Goal: Transaction & Acquisition: Book appointment/travel/reservation

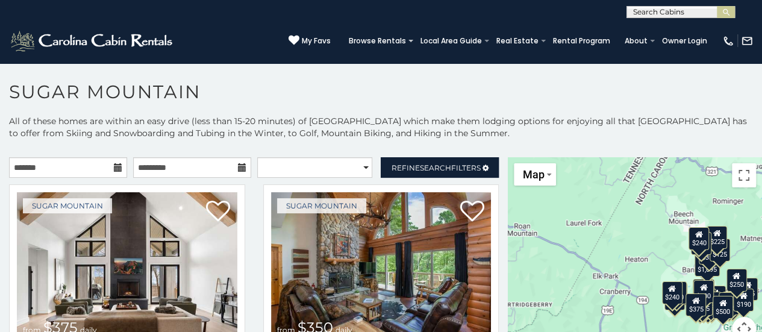
click at [117, 167] on icon at bounding box center [118, 167] width 8 height 8
click at [114, 170] on icon at bounding box center [118, 167] width 8 height 8
click at [96, 164] on input "text" at bounding box center [68, 167] width 118 height 20
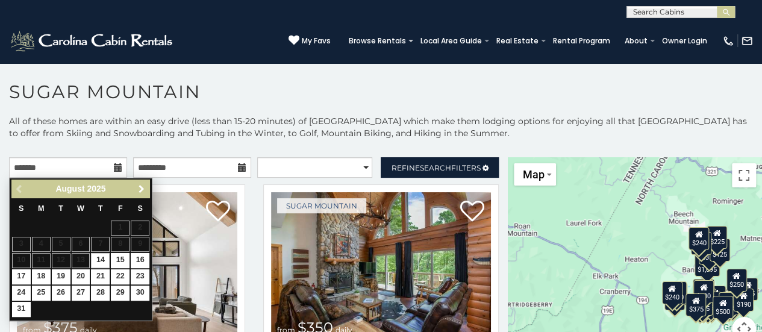
click at [139, 186] on span "Next" at bounding box center [142, 189] width 10 height 10
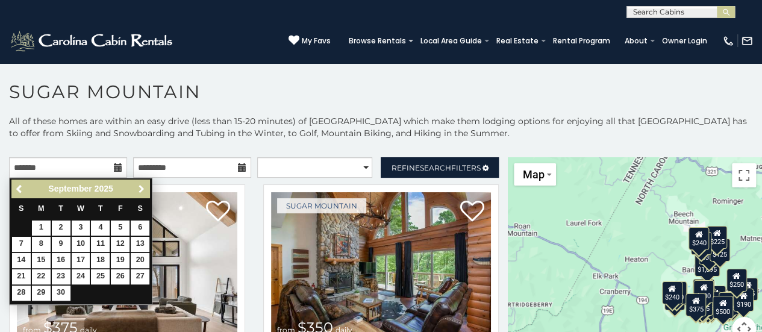
click at [139, 186] on span "Next" at bounding box center [142, 189] width 10 height 10
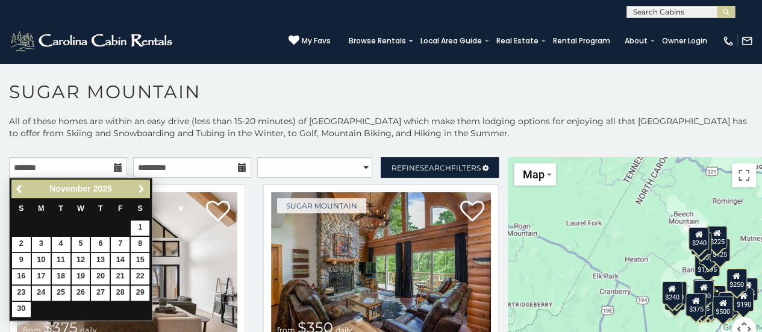
click at [139, 187] on span "Next" at bounding box center [142, 189] width 10 height 10
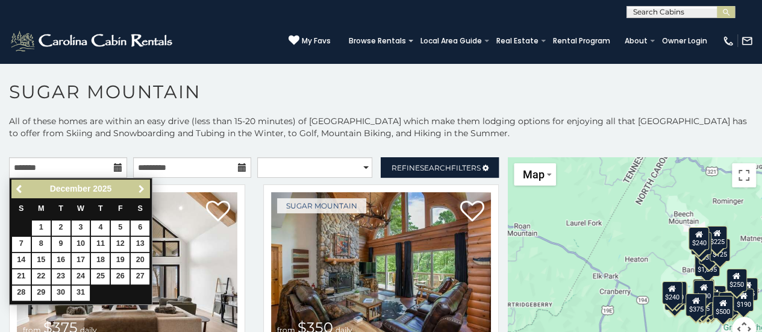
click at [139, 186] on span "Next" at bounding box center [142, 189] width 10 height 10
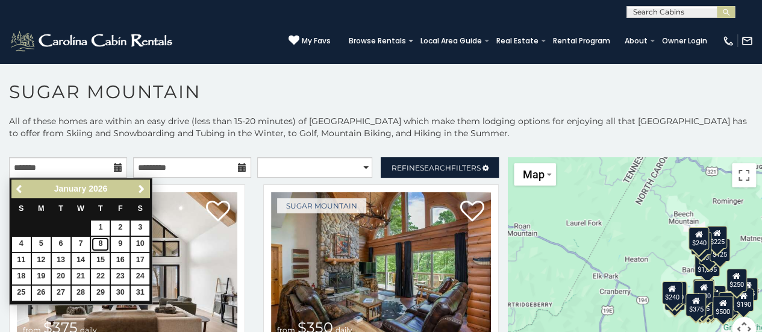
click at [100, 243] on link "8" at bounding box center [100, 244] width 19 height 15
type input "**********"
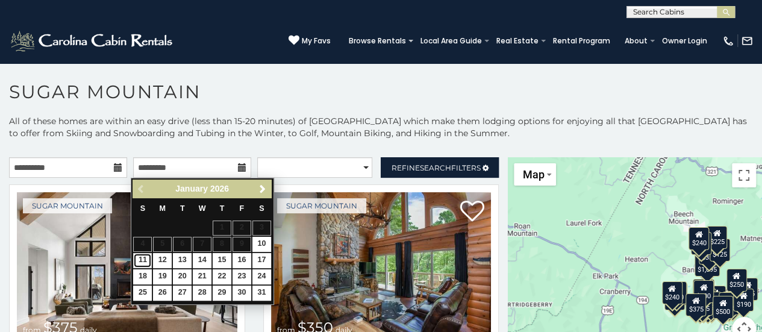
click at [146, 258] on link "11" at bounding box center [142, 260] width 19 height 15
type input "**********"
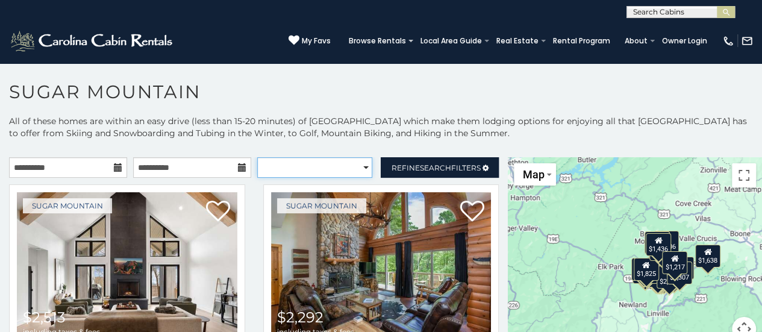
click at [360, 166] on select "**********" at bounding box center [315, 167] width 116 height 20
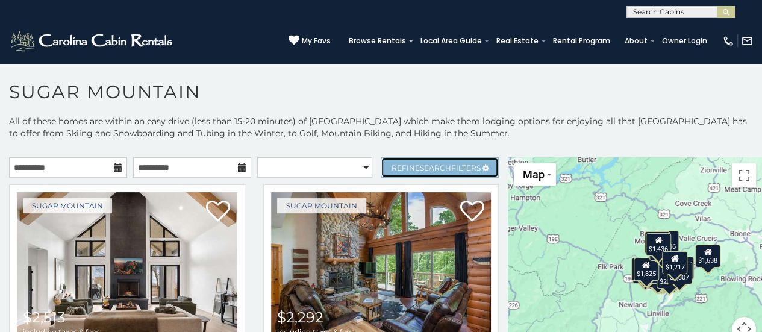
click at [407, 169] on span "Refine Search Filters" at bounding box center [436, 167] width 89 height 9
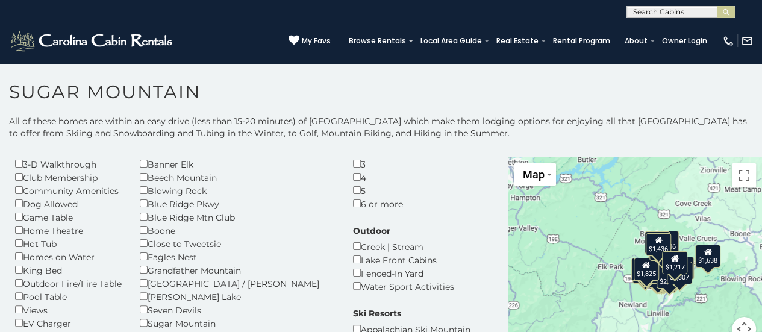
scroll to position [60, 0]
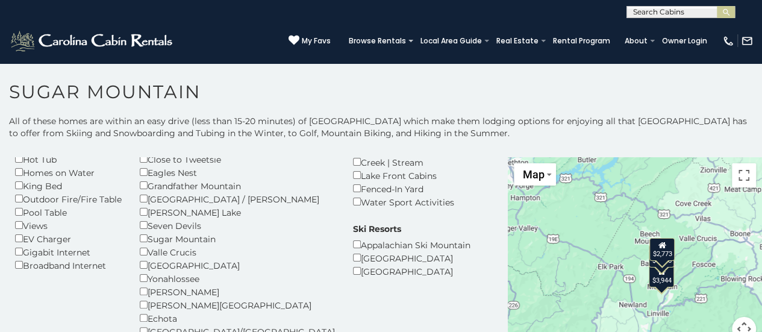
scroll to position [181, 0]
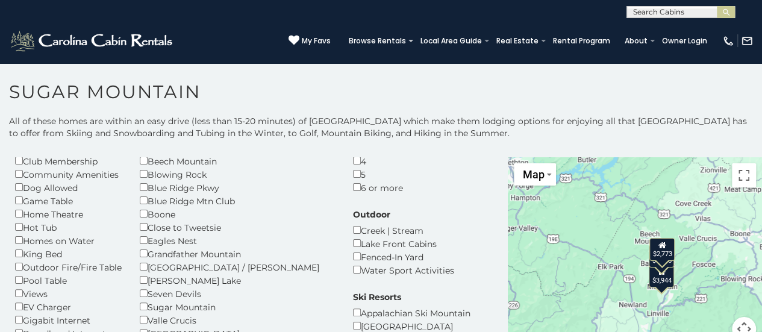
scroll to position [60, 0]
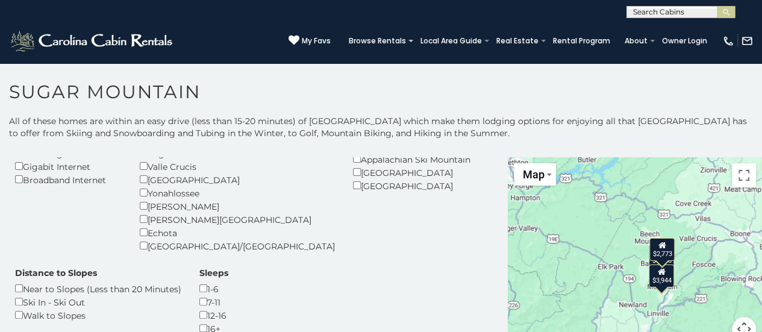
scroll to position [301, 0]
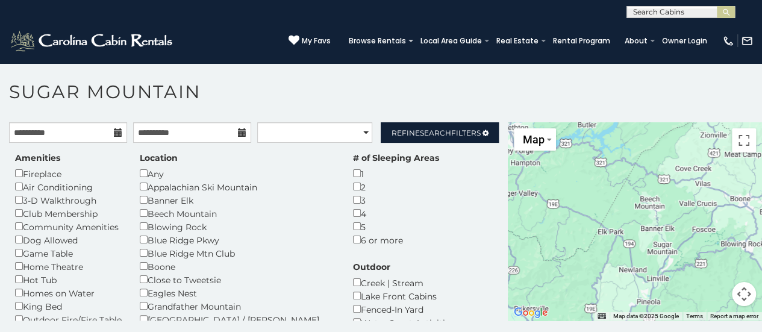
scroll to position [120, 0]
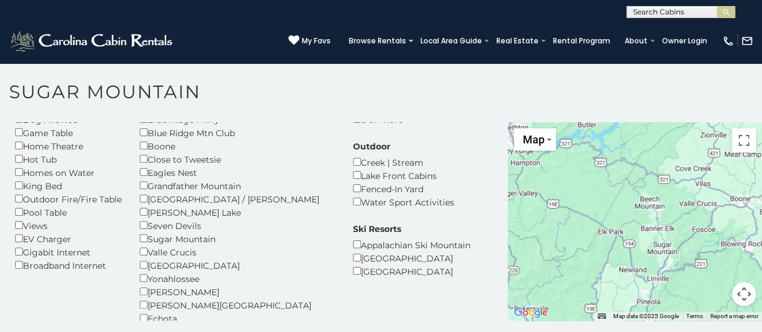
click at [407, 177] on div "Amenities Fireplace Air Conditioning 3-D Walkthrough Club Membership Community …" at bounding box center [254, 233] width 496 height 404
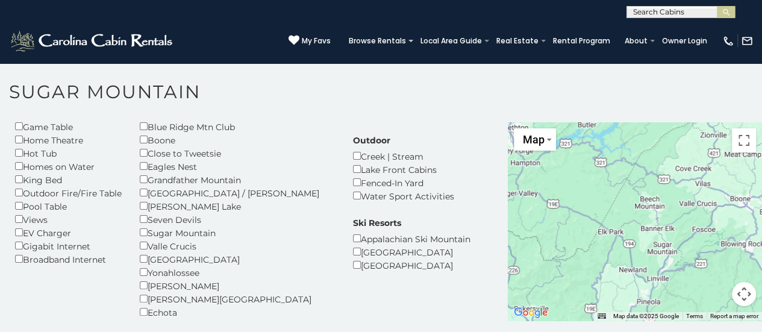
scroll to position [75, 0]
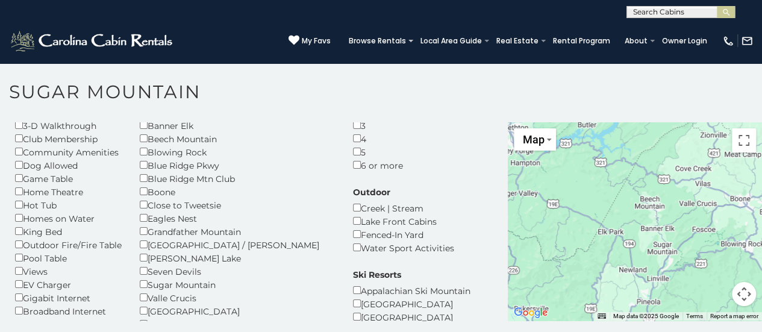
click at [358, 192] on div "Outdoor Creek | Stream [GEOGRAPHIC_DATA] Fenced-In Yard Water Sport Activities" at bounding box center [403, 220] width 119 height 68
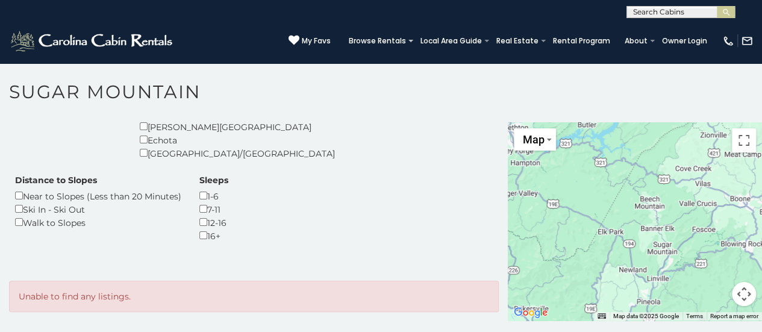
scroll to position [316, 0]
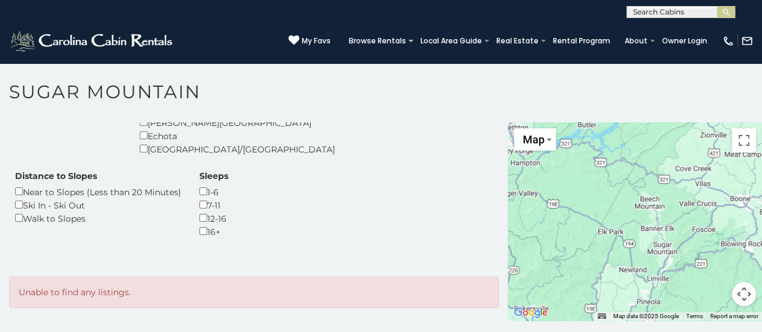
click at [124, 292] on p "Unable to find any listings." at bounding box center [254, 292] width 471 height 12
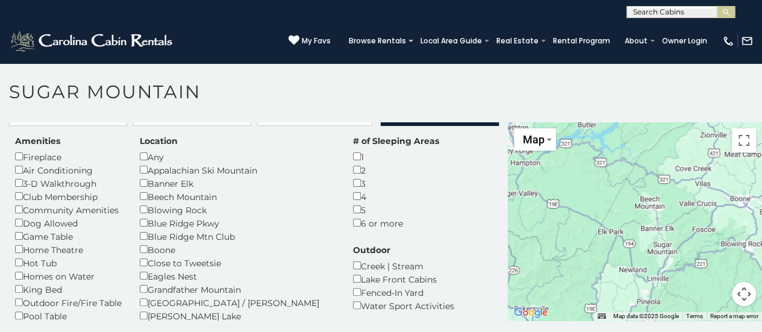
scroll to position [14, 0]
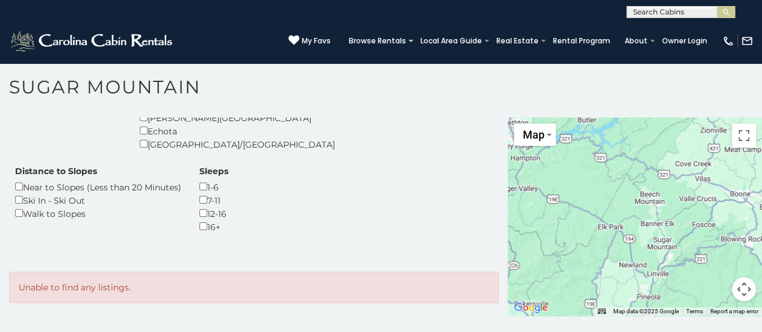
scroll to position [6, 0]
click at [128, 278] on div "Unable to find any listings." at bounding box center [254, 286] width 490 height 31
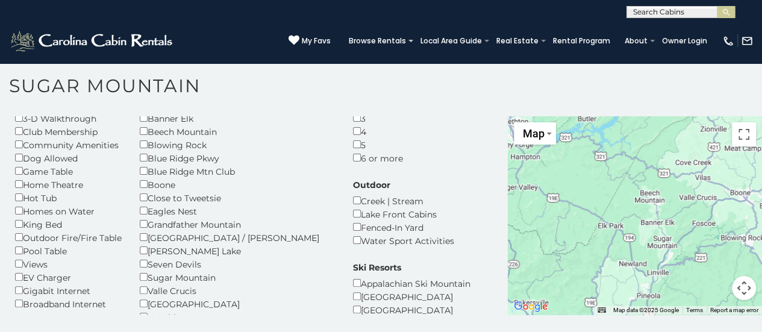
scroll to position [0, 0]
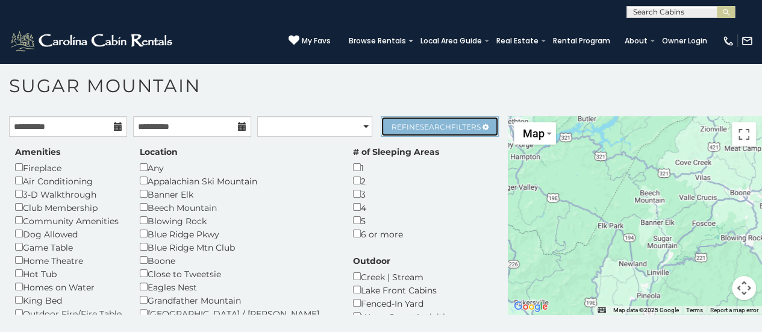
click at [420, 124] on span "Search" at bounding box center [435, 126] width 31 height 9
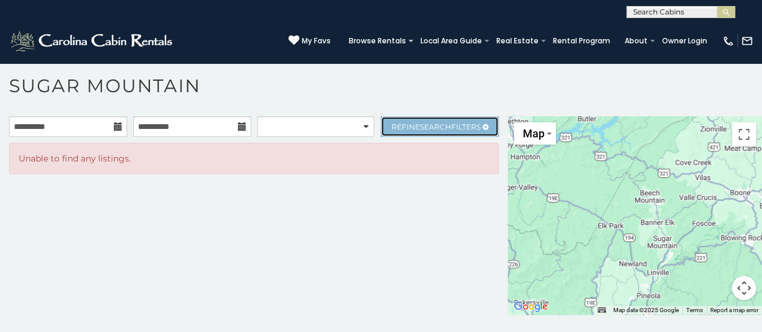
click at [413, 126] on span "Refine Search Filters" at bounding box center [436, 126] width 89 height 9
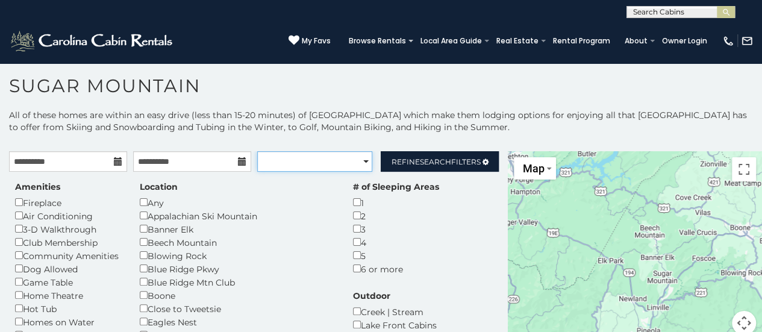
click at [355, 163] on select "**********" at bounding box center [315, 161] width 116 height 20
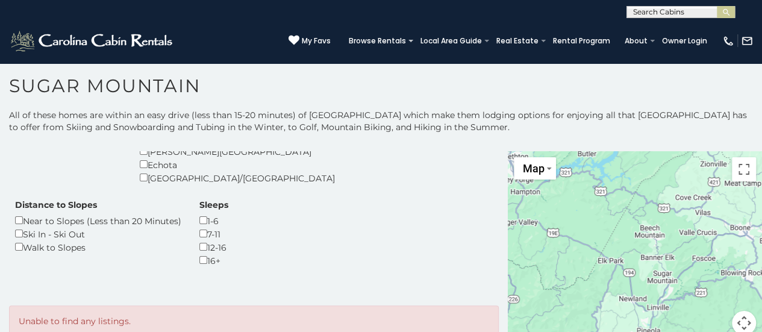
scroll to position [316, 0]
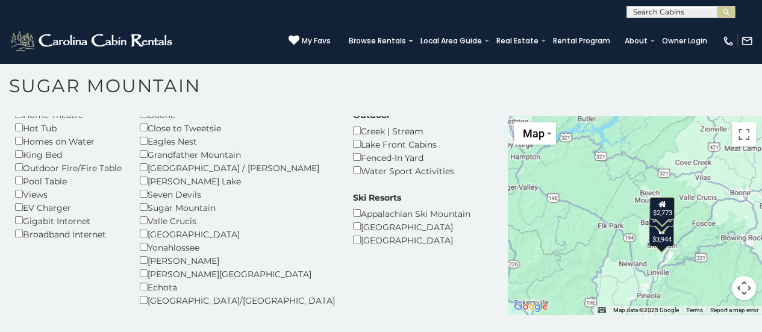
scroll to position [65, 0]
